Goal: Information Seeking & Learning: Learn about a topic

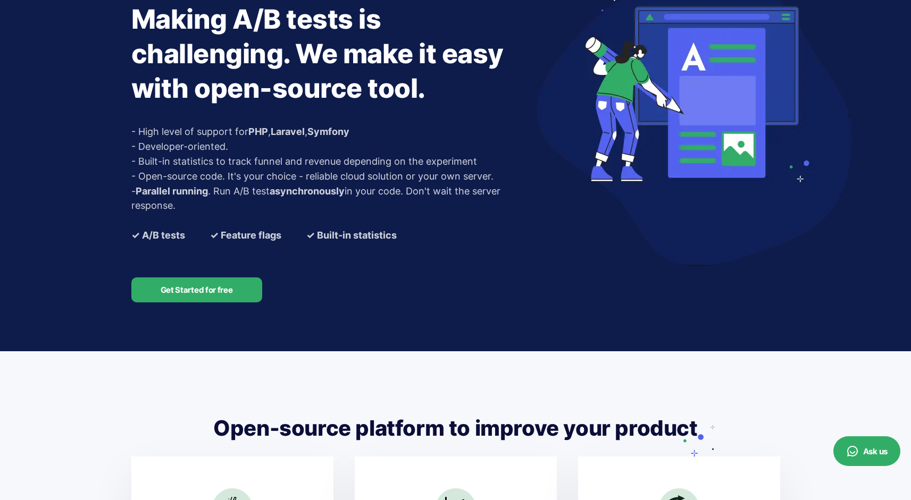
scroll to position [118, 0]
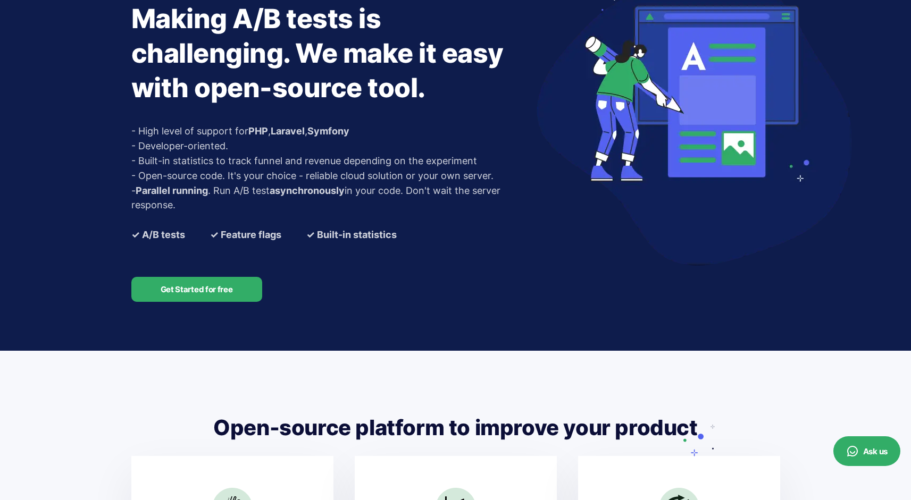
click at [189, 150] on p "- Developer-oriented." at bounding box center [330, 146] width 399 height 15
click at [189, 159] on p "- Built-in statistics to track funnel and revenue depending on the experiment" at bounding box center [330, 161] width 399 height 15
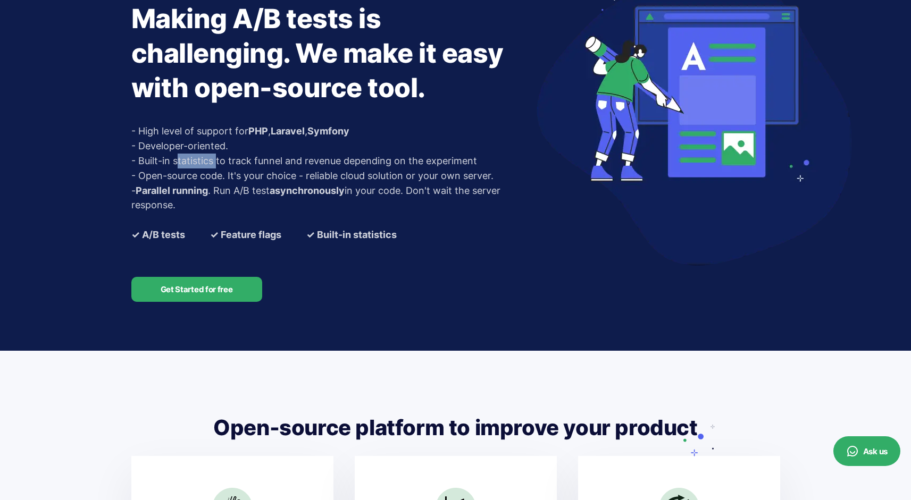
click at [189, 159] on p "- Built-in statistics to track funnel and revenue depending on the experiment" at bounding box center [330, 161] width 399 height 15
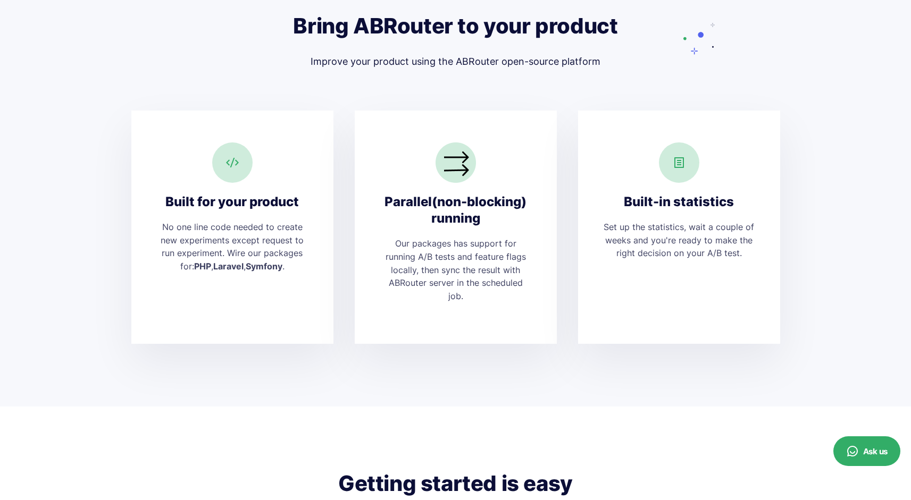
scroll to position [1991, 0]
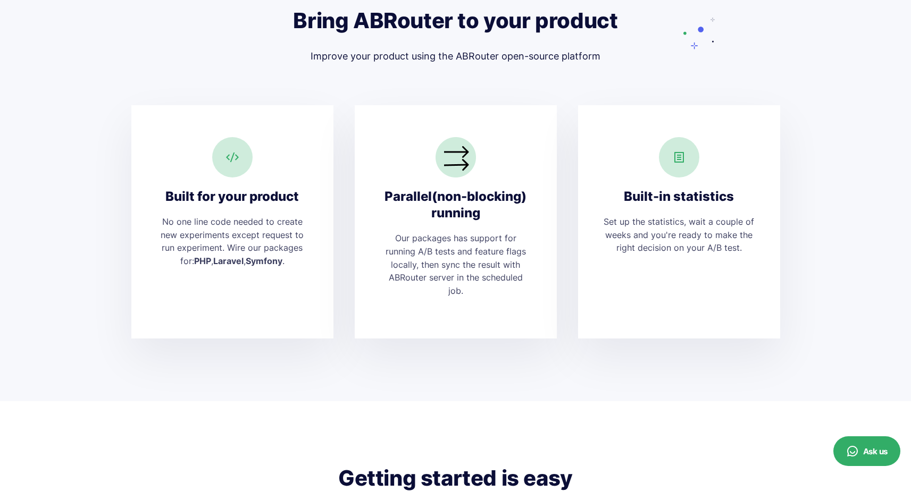
click at [220, 251] on div "No one line code needed to create new experiments except request to run experim…" at bounding box center [232, 241] width 151 height 53
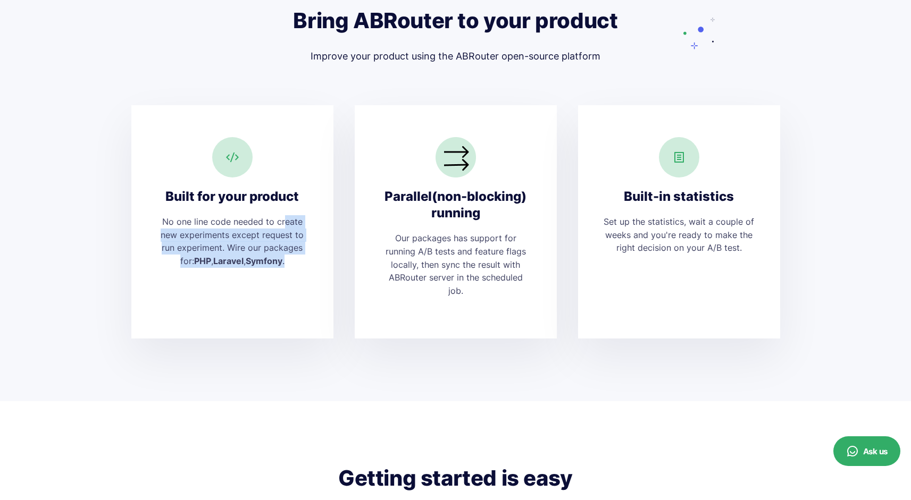
click at [220, 251] on div "No one line code needed to create new experiments except request to run experim…" at bounding box center [232, 241] width 151 height 53
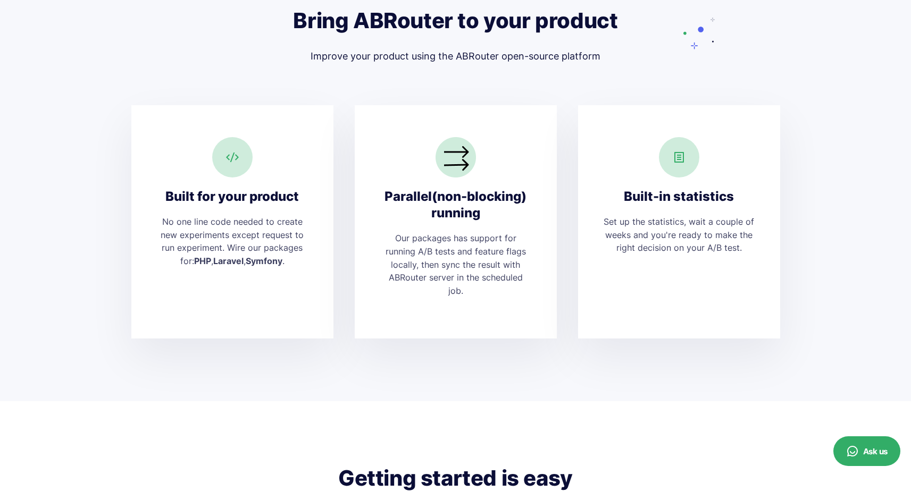
click at [220, 251] on div "No one line code needed to create new experiments except request to run experim…" at bounding box center [232, 241] width 151 height 53
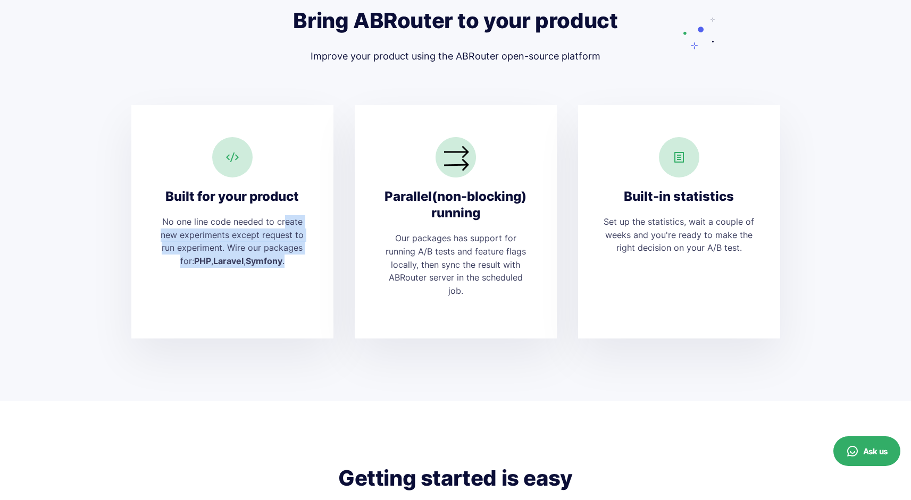
click at [220, 251] on div "No one line code needed to create new experiments except request to run experim…" at bounding box center [232, 241] width 151 height 53
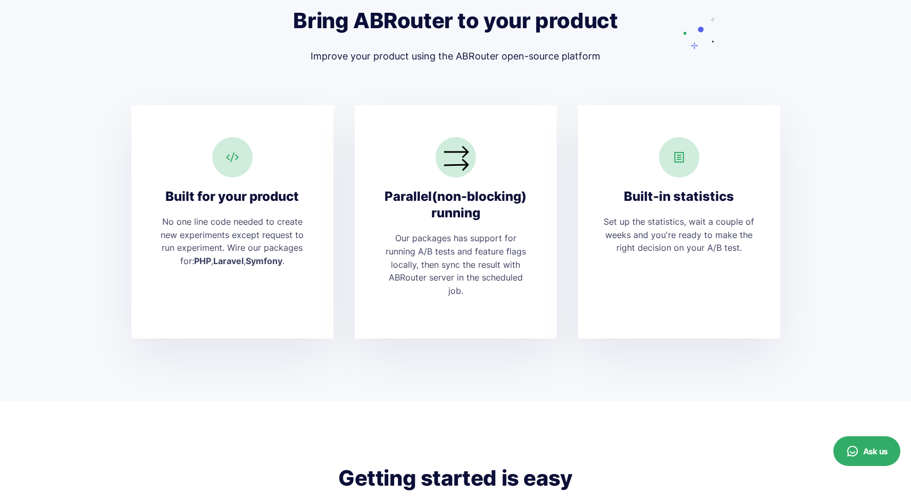
click at [220, 251] on div "No one line code needed to create new experiments except request to run experim…" at bounding box center [232, 241] width 151 height 53
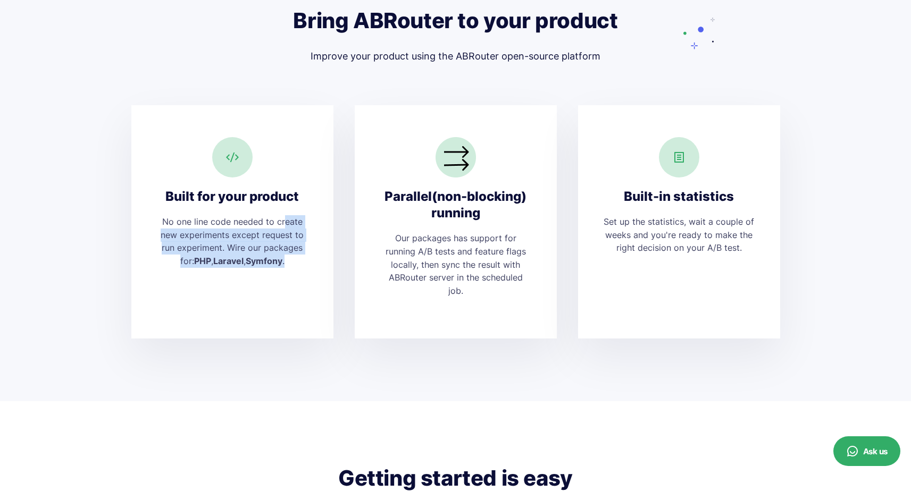
click at [439, 281] on div "Our packages has support for running A/B tests and feature flags locally, then …" at bounding box center [455, 265] width 151 height 66
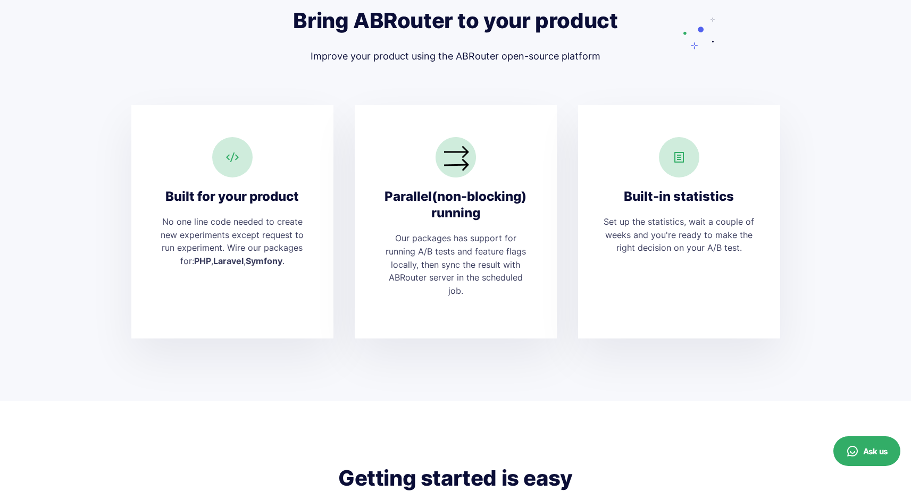
click at [439, 281] on div "Our packages has support for running A/B tests and feature flags locally, then …" at bounding box center [455, 265] width 151 height 66
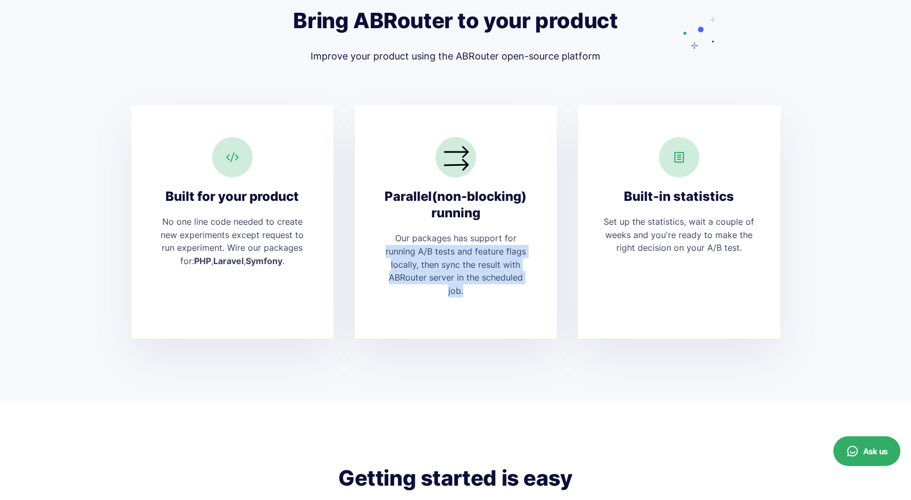
click at [439, 281] on div "Our packages has support for running A/B tests and feature flags locally, then …" at bounding box center [455, 265] width 151 height 66
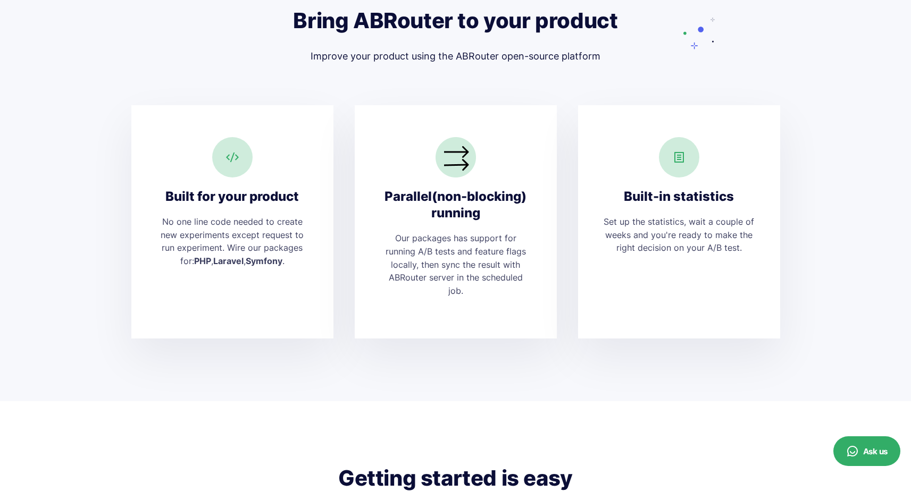
click at [439, 281] on div "Our packages has support for running A/B tests and feature flags locally, then …" at bounding box center [455, 265] width 151 height 66
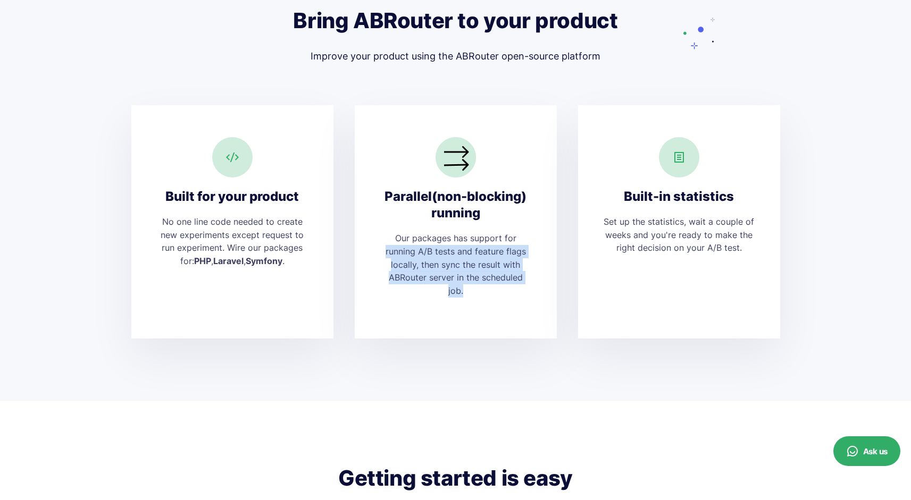
click at [439, 281] on div "Our packages has support for running A/B tests and feature flags locally, then …" at bounding box center [455, 265] width 151 height 66
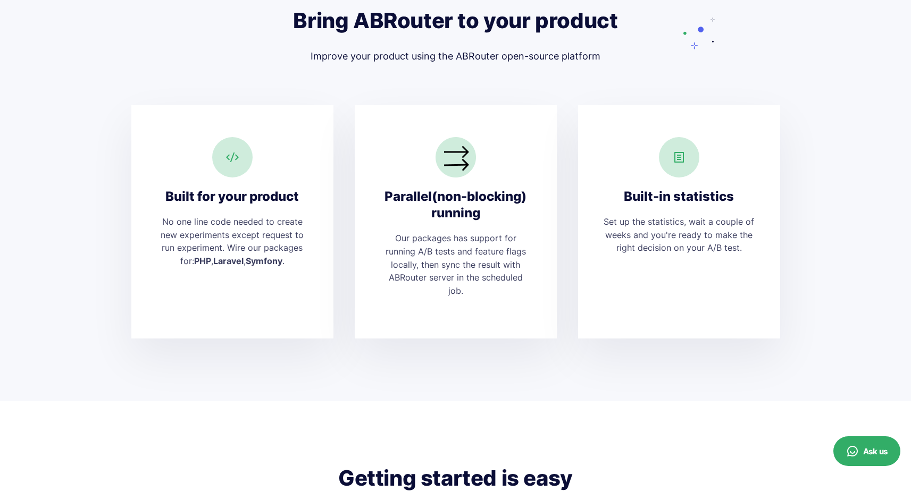
click at [439, 281] on div "Our packages has support for running A/B tests and feature flags locally, then …" at bounding box center [455, 265] width 151 height 66
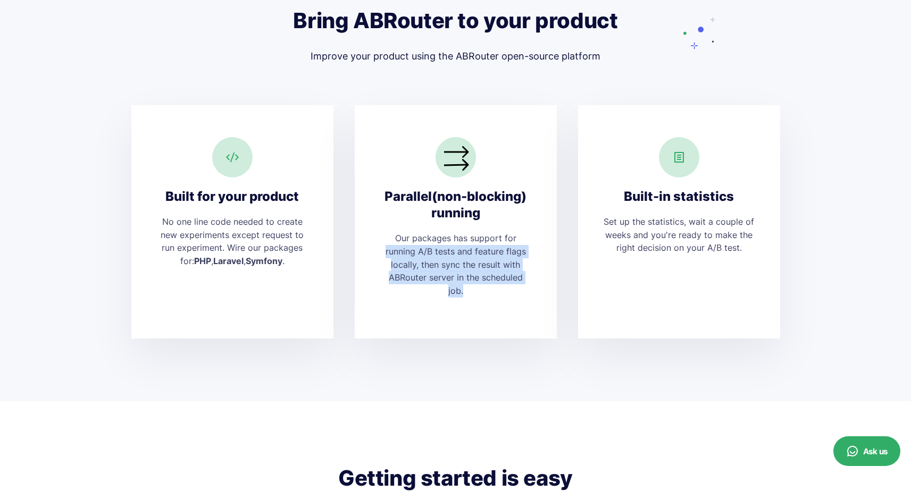
click at [446, 324] on div "Parallel(non-blocking) running Our packages has support for running A/B tests a…" at bounding box center [456, 221] width 202 height 233
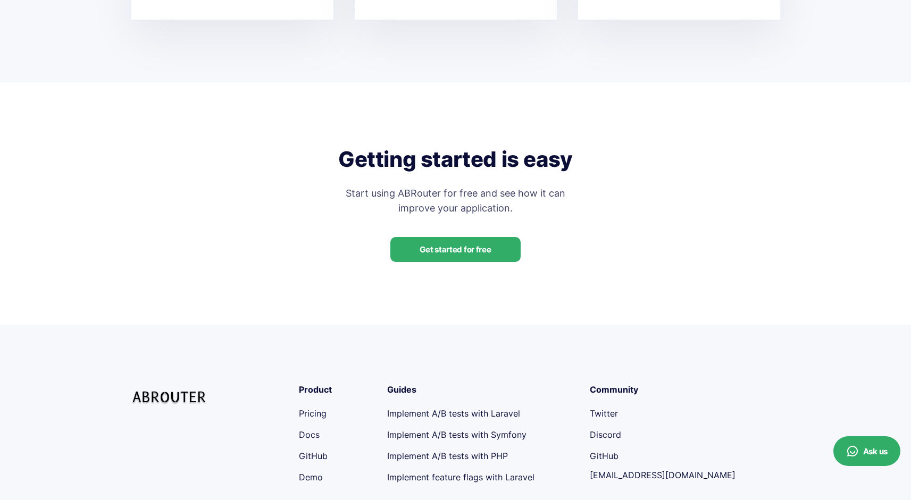
scroll to position [2365, 0]
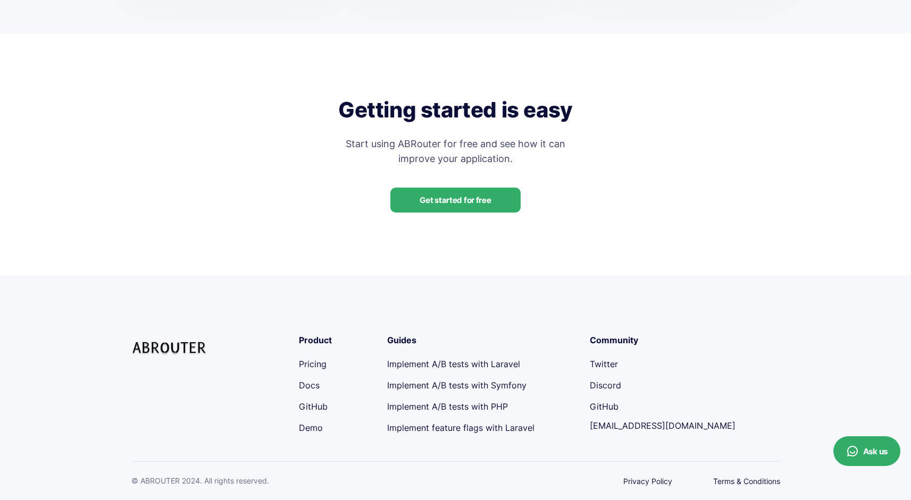
click at [314, 364] on link "Pricing" at bounding box center [313, 364] width 28 height 11
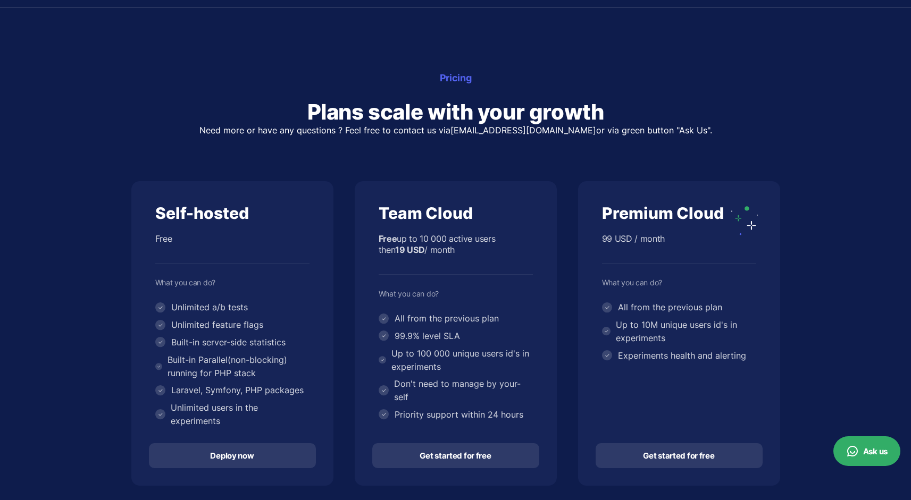
scroll to position [58, 0]
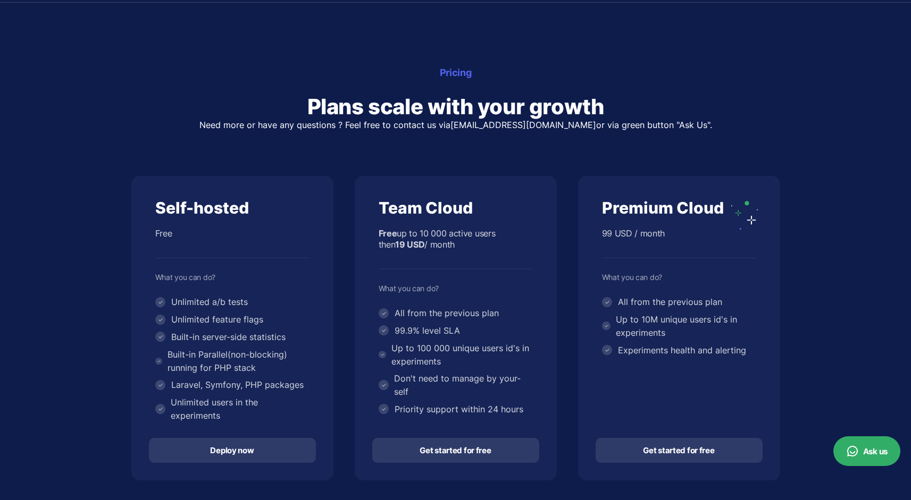
click at [625, 382] on div "Premium Cloud 99 USD / month What you can do? All from the previous plan Up to …" at bounding box center [678, 300] width 201 height 246
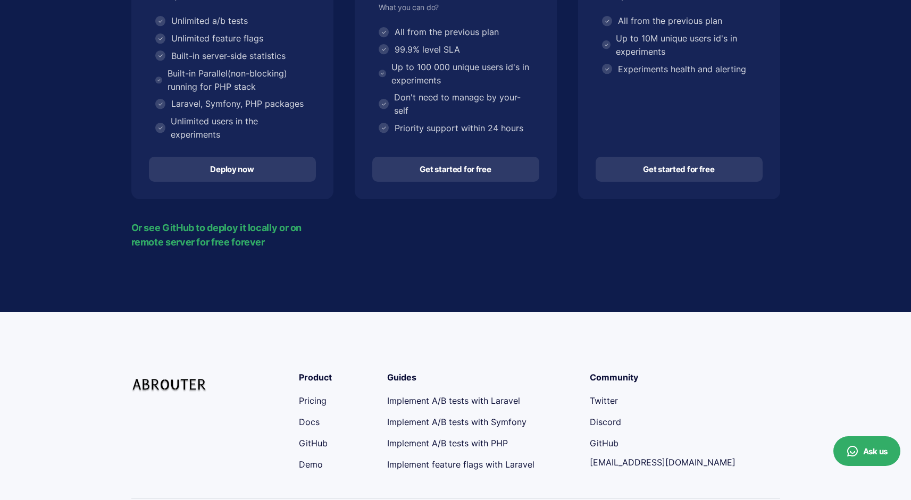
scroll to position [357, 0]
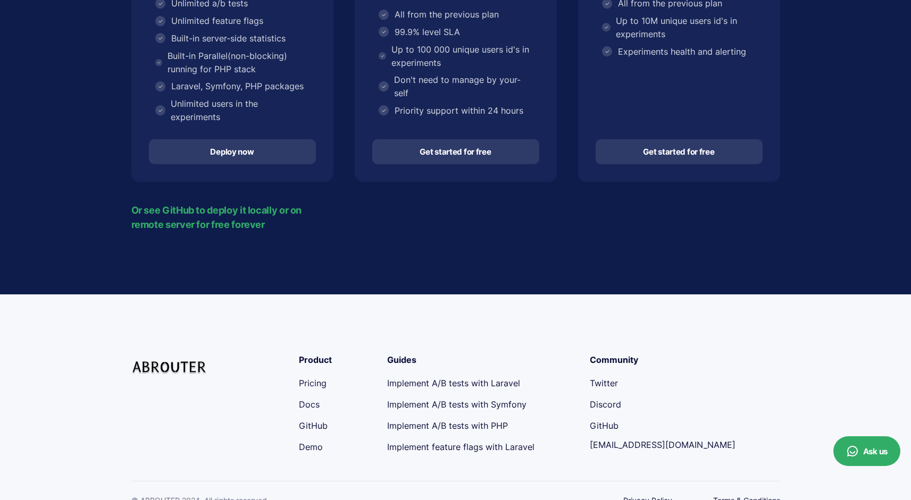
click at [505, 385] on link "Implement A/B tests with Laravel" at bounding box center [453, 383] width 133 height 11
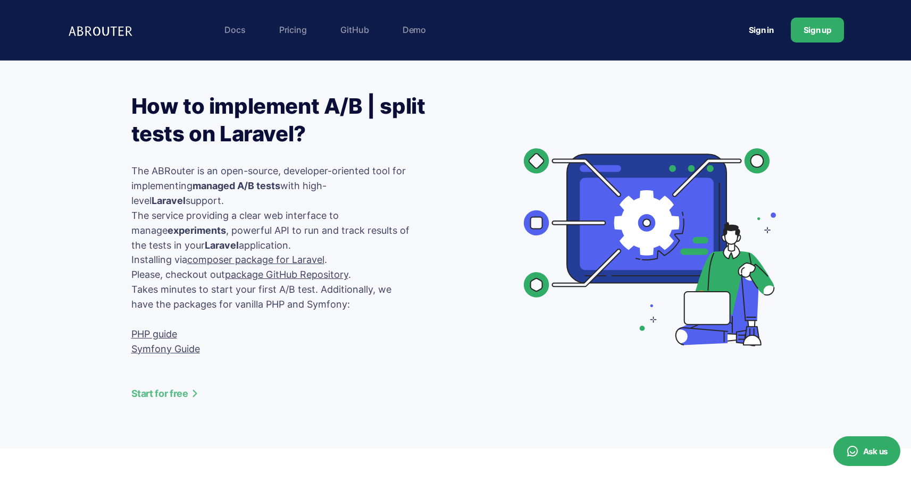
click at [287, 213] on p "The ABRouter is an open-source, developer-oriented tool for implementing manage…" at bounding box center [270, 282] width 279 height 237
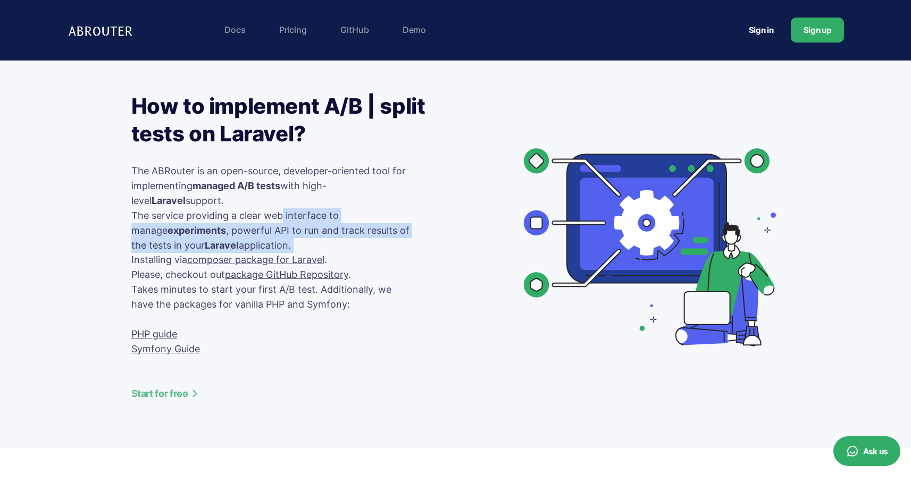
click at [287, 213] on p "The ABRouter is an open-source, developer-oriented tool for implementing manage…" at bounding box center [270, 282] width 279 height 237
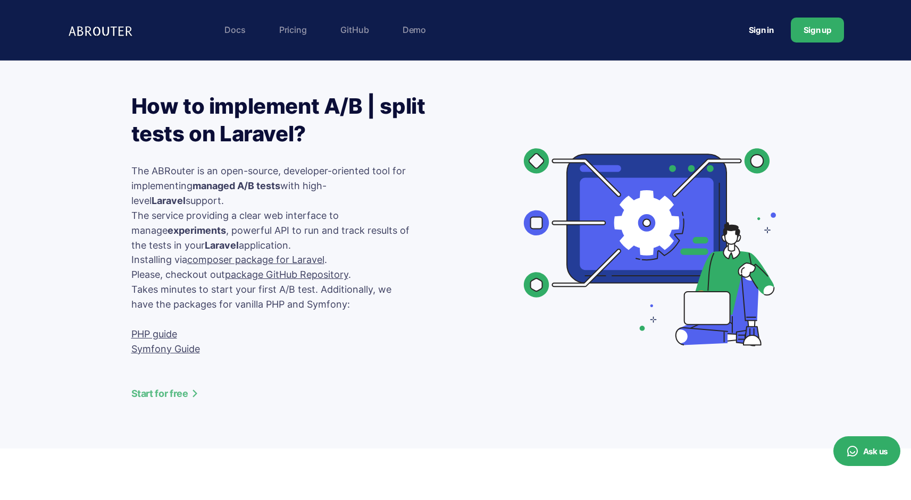
click at [287, 213] on p "The ABRouter is an open-source, developer-oriented tool for implementing manage…" at bounding box center [270, 282] width 279 height 237
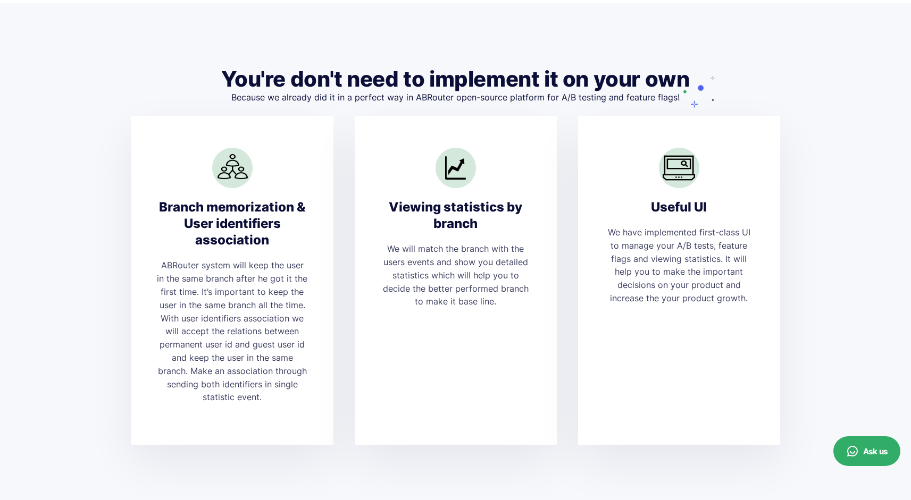
scroll to position [3284, 0]
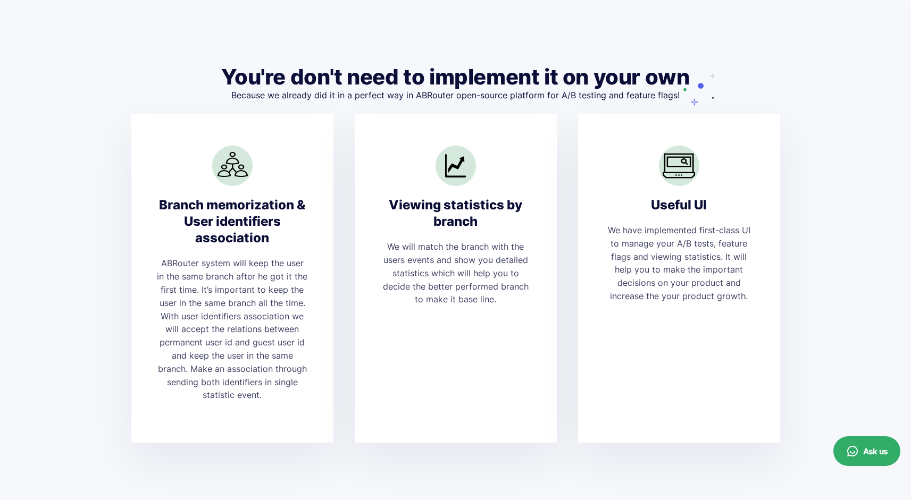
click at [520, 334] on div "Viewing statistics by branch We will match the branch with the users events and…" at bounding box center [456, 278] width 202 height 329
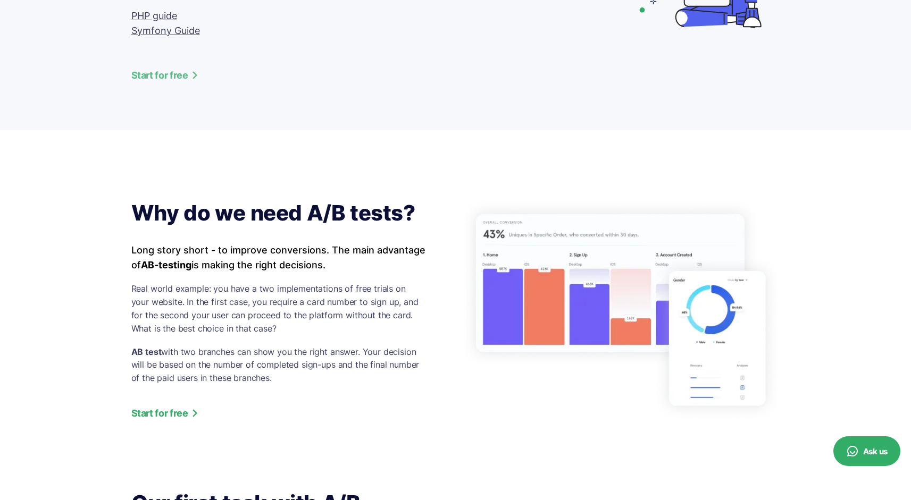
scroll to position [0, 0]
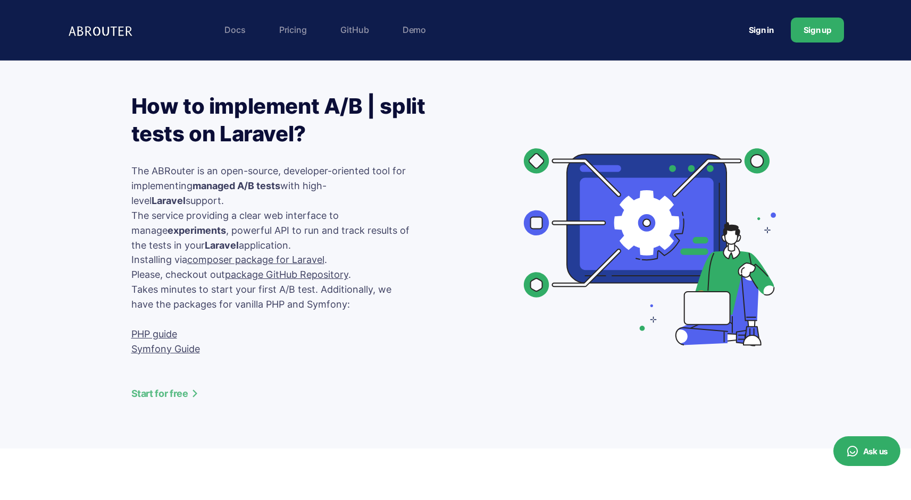
click at [136, 21] on div "Docs Pricing GitHub Demo" at bounding box center [397, 30] width 658 height 22
click at [122, 38] on img at bounding box center [102, 30] width 69 height 22
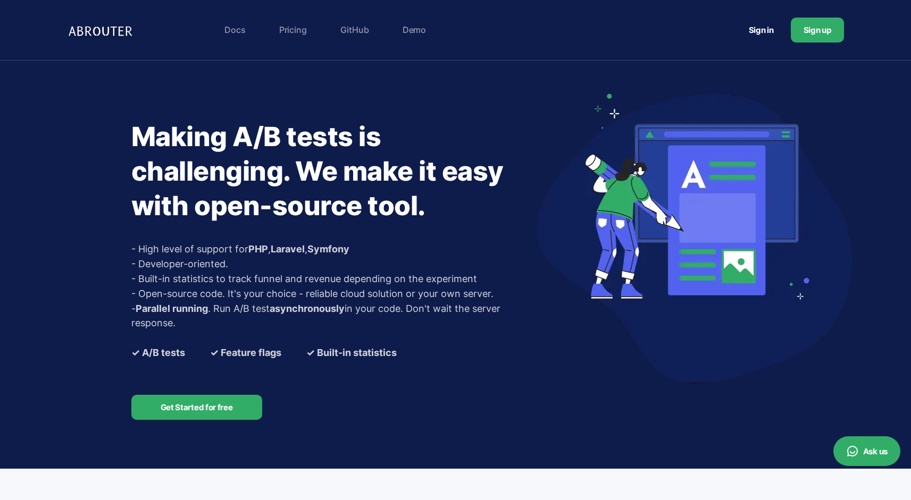
click at [296, 27] on link "Pricing" at bounding box center [293, 29] width 38 height 21
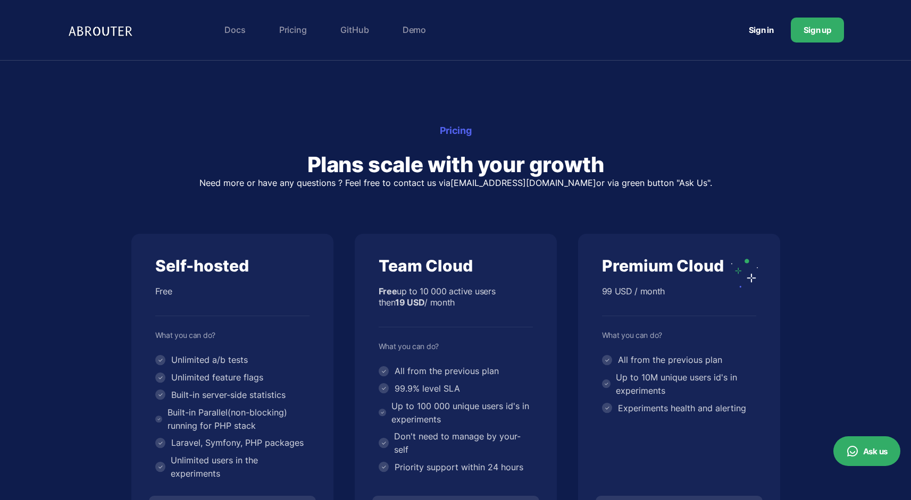
click at [112, 26] on img at bounding box center [102, 30] width 69 height 22
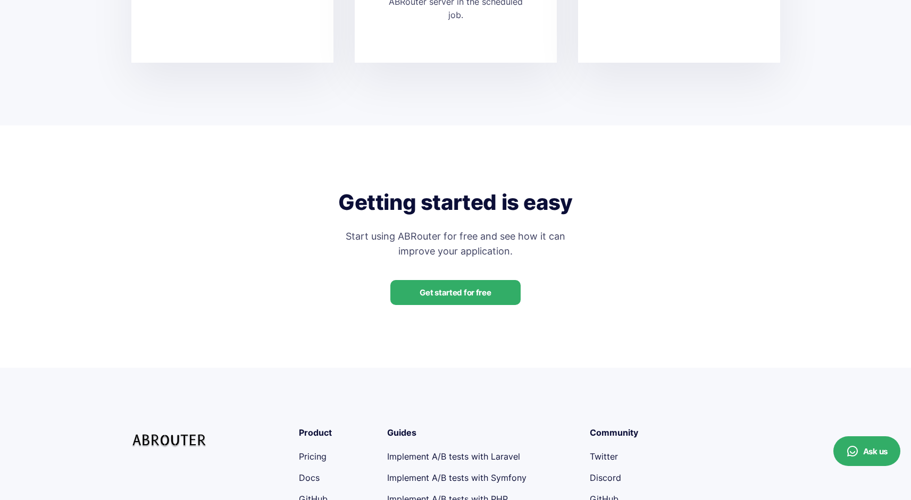
scroll to position [2365, 0]
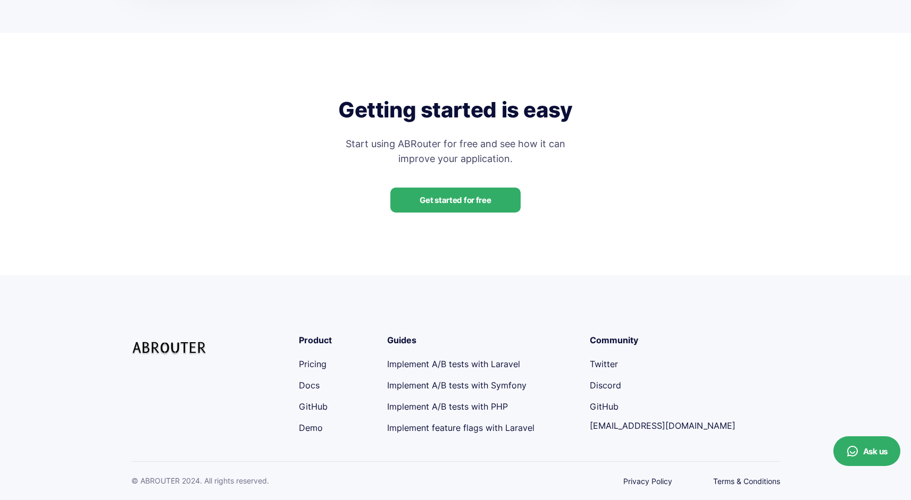
click at [312, 430] on link "Demo" at bounding box center [311, 428] width 24 height 11
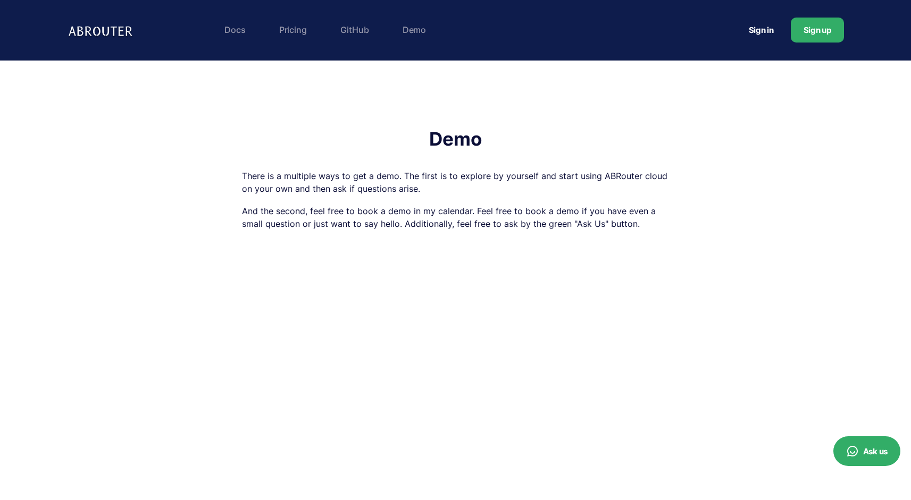
click at [117, 28] on img at bounding box center [102, 30] width 69 height 22
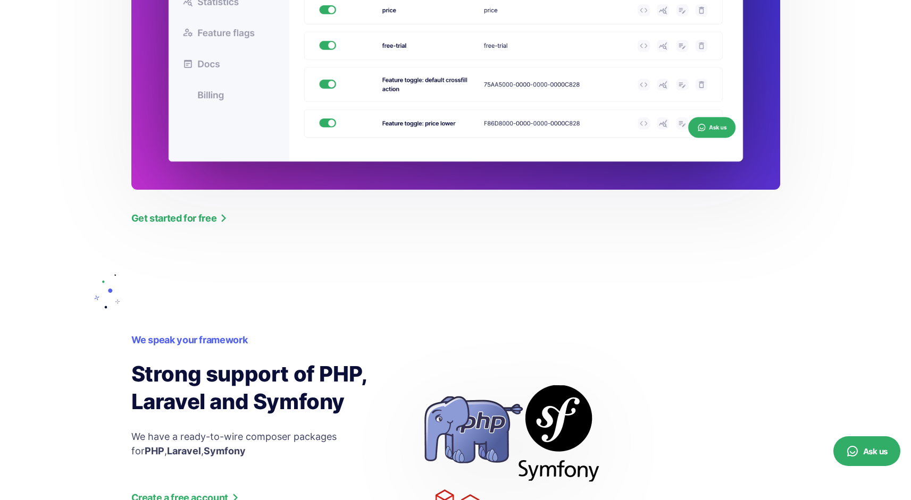
scroll to position [1235, 0]
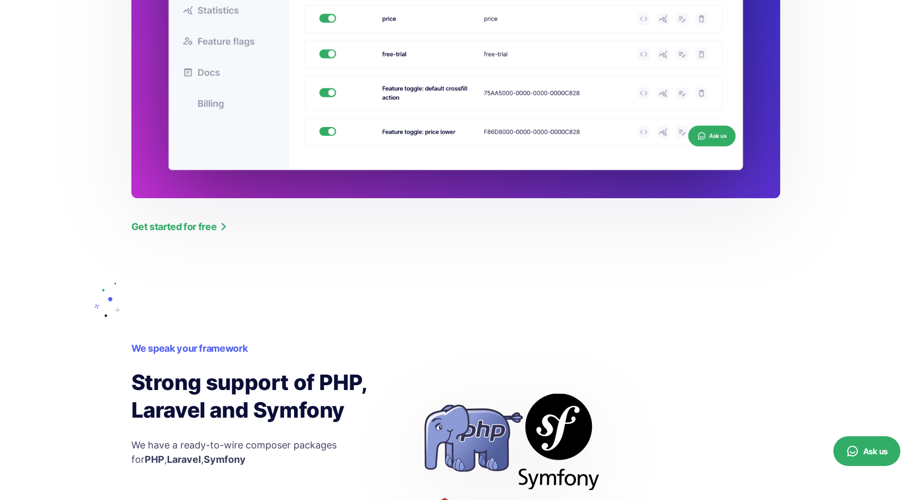
click at [195, 226] on span "Get started for free" at bounding box center [174, 227] width 86 height 14
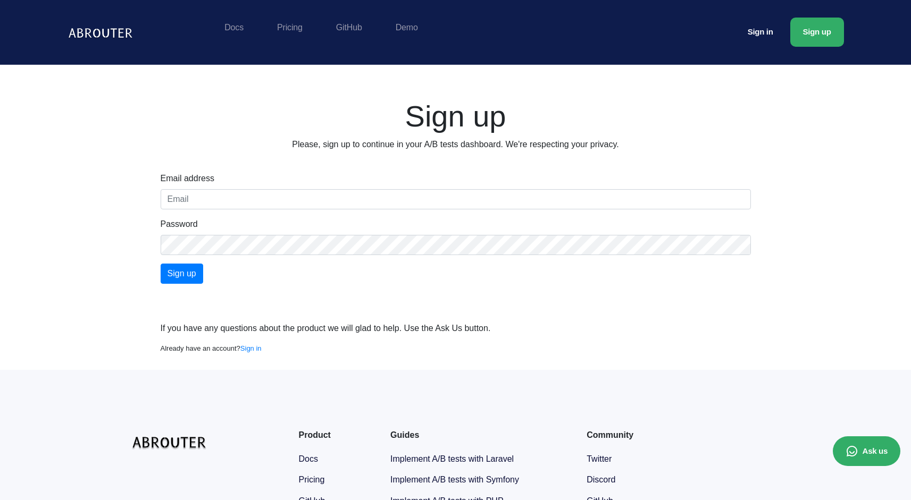
click at [91, 33] on img at bounding box center [102, 31] width 69 height 21
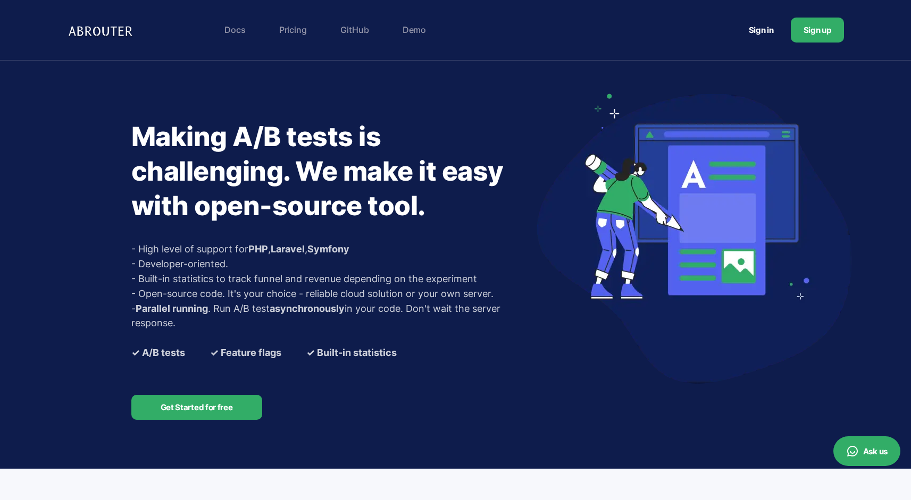
click at [289, 29] on link "Pricing" at bounding box center [293, 29] width 38 height 21
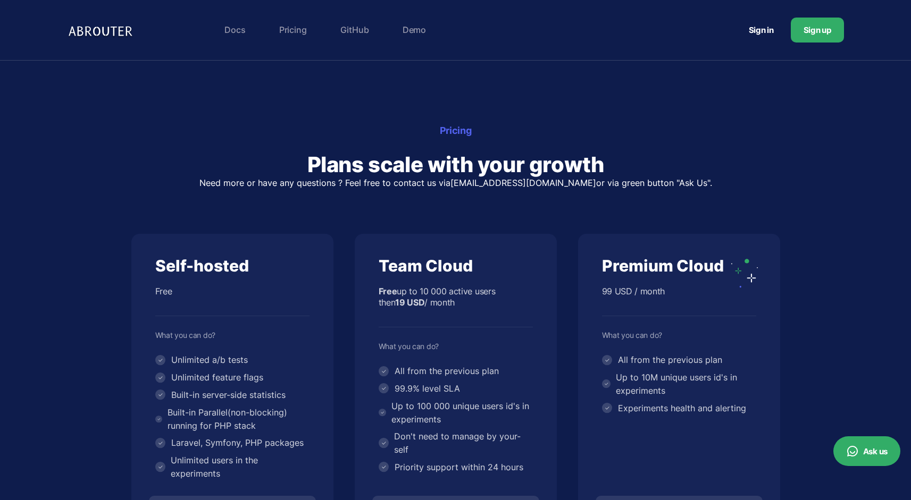
click at [102, 33] on img at bounding box center [102, 30] width 69 height 22
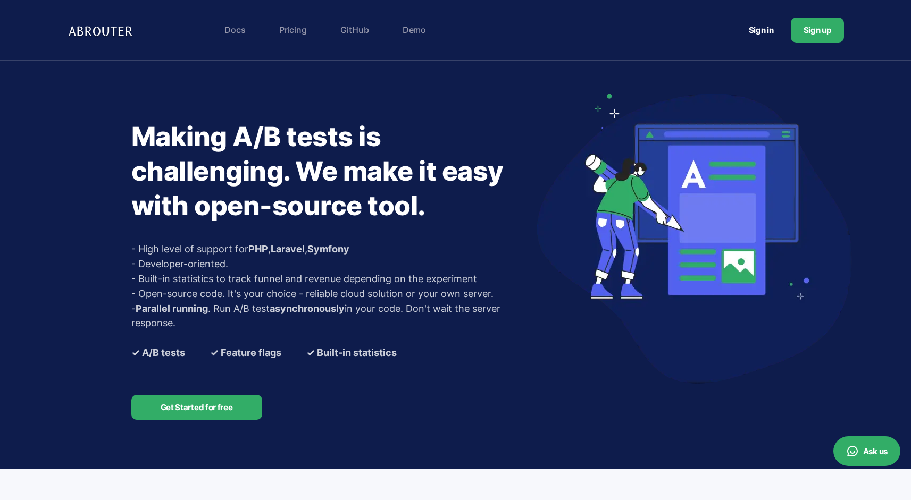
click at [186, 145] on h1 "Making A/B tests is challenging. We make it easy with open-source tool." at bounding box center [330, 172] width 399 height 104
